Goal: Task Accomplishment & Management: Manage account settings

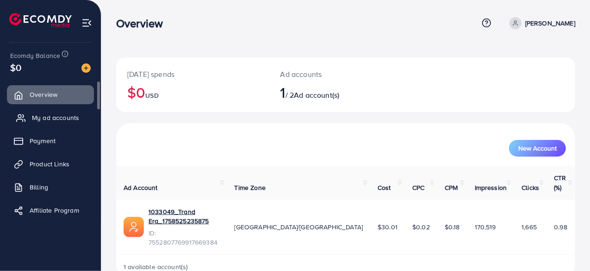
click at [42, 117] on span "My ad accounts" at bounding box center [55, 117] width 47 height 9
